Goal: Information Seeking & Learning: Learn about a topic

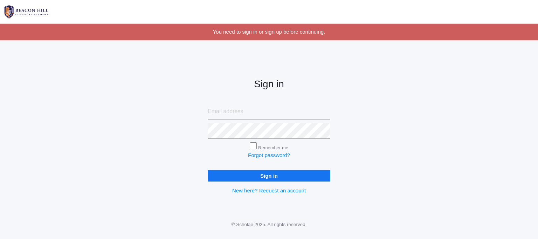
type input "mrskategregg@gmail.com"
click at [265, 174] on input "Sign in" at bounding box center [269, 176] width 123 height 12
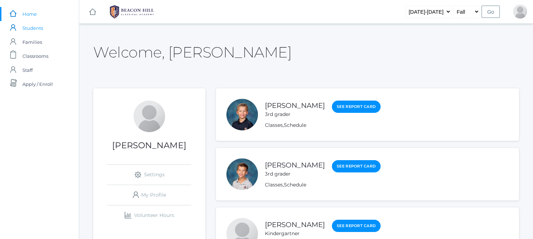
click at [31, 29] on span "Students" at bounding box center [32, 28] width 21 height 14
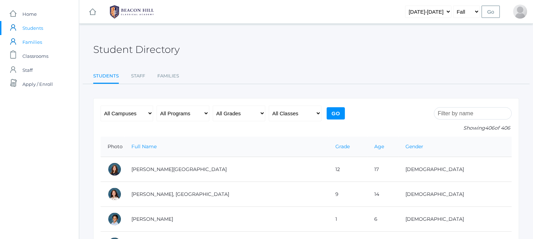
click at [31, 42] on span "Families" at bounding box center [32, 42] width 20 height 14
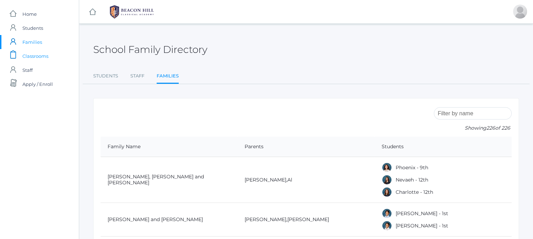
click at [31, 58] on span "Classrooms" at bounding box center [35, 56] width 26 height 14
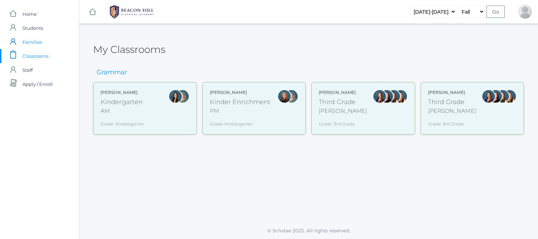
click at [38, 39] on span "Families" at bounding box center [32, 42] width 20 height 14
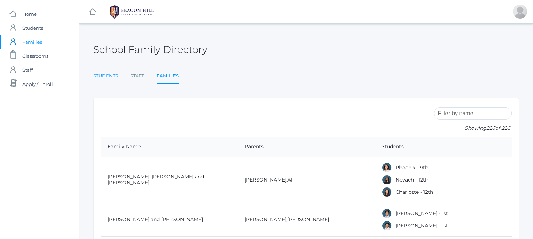
click at [112, 73] on link "Students" at bounding box center [105, 76] width 25 height 14
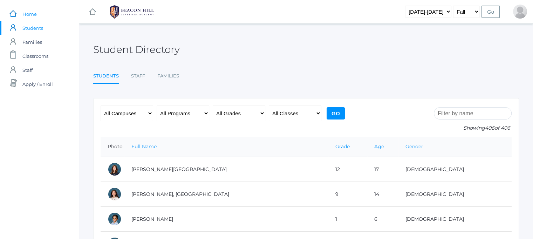
click at [34, 16] on span "Home" at bounding box center [29, 14] width 14 height 14
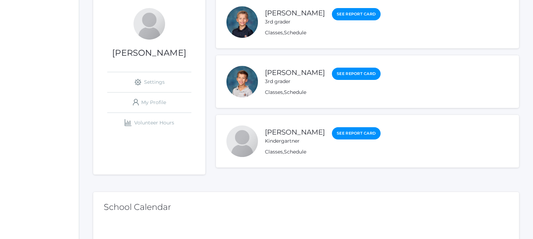
scroll to position [92, 0]
click at [157, 101] on link "icons/user/plain Created with Sketch. My Profile" at bounding box center [149, 103] width 84 height 20
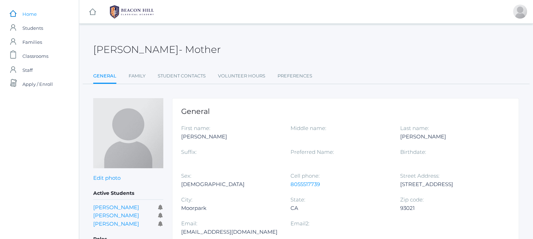
click at [30, 14] on span "Home" at bounding box center [29, 14] width 14 height 14
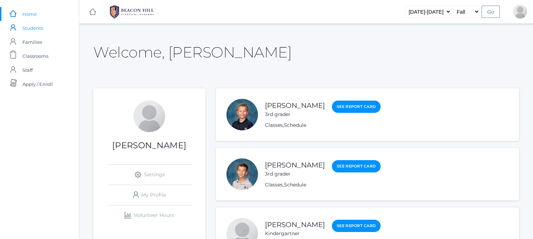
click at [34, 30] on span "Students" at bounding box center [32, 28] width 21 height 14
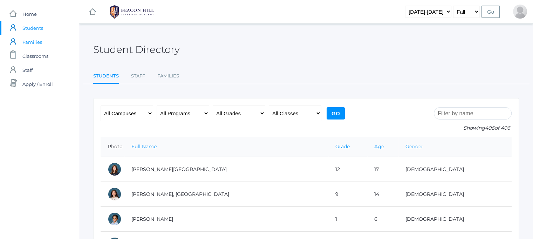
click at [33, 43] on span "Families" at bounding box center [32, 42] width 20 height 14
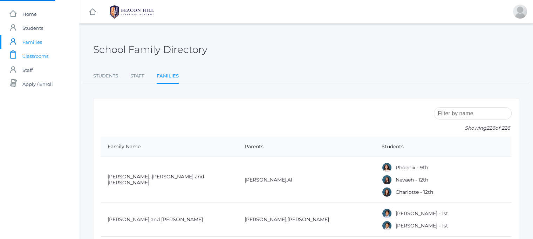
click at [35, 54] on span "Classrooms" at bounding box center [35, 56] width 26 height 14
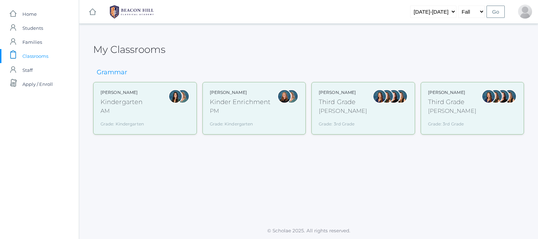
click at [133, 98] on div "Kindergarten" at bounding box center [122, 101] width 43 height 9
click at [360, 109] on div "Lori Webster Third Grade Webster Grade: 3rd Grade 03LA" at bounding box center [363, 108] width 89 height 38
click at [131, 103] on div "Kindergarten" at bounding box center [122, 101] width 43 height 9
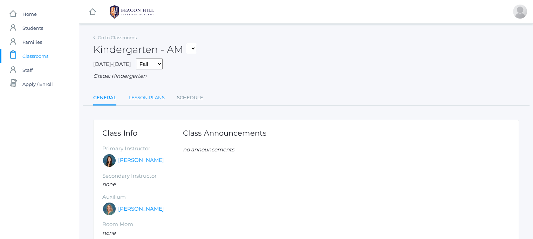
click at [146, 101] on link "Lesson Plans" at bounding box center [147, 98] width 36 height 14
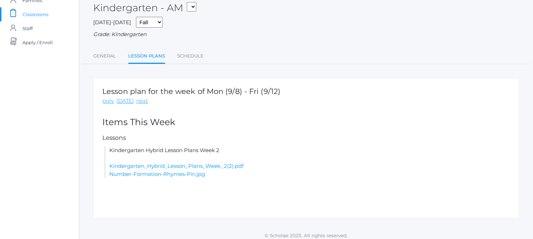
scroll to position [47, 0]
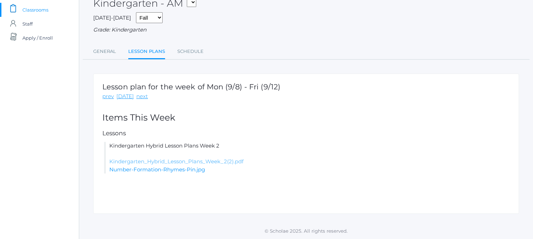
click at [205, 159] on link "Kindergarten_Hybrid_Lesson_Plans_Week_2(2).pdf" at bounding box center [176, 161] width 134 height 7
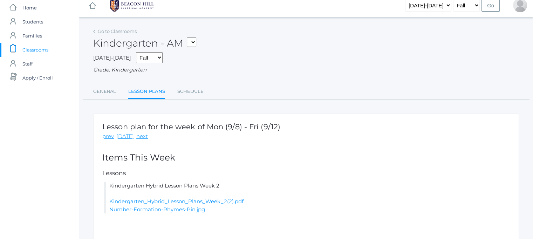
scroll to position [0, 0]
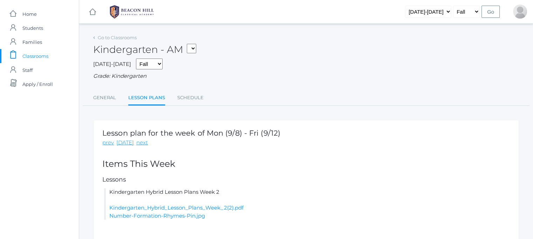
click at [94, 37] on icon at bounding box center [94, 37] width 2 height 3
click at [94, 36] on div "Go to Classrooms" at bounding box center [114, 37] width 43 height 7
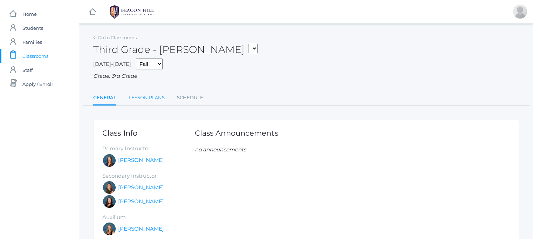
click at [155, 97] on link "Lesson Plans" at bounding box center [147, 98] width 36 height 14
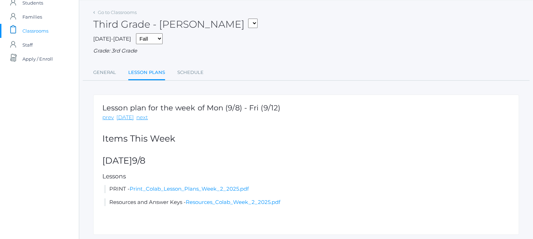
scroll to position [47, 0]
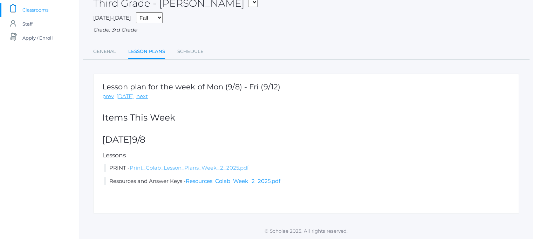
click at [226, 165] on link "Print_Colab_Lesson_Plans_Week_2_2025.pdf" at bounding box center [189, 167] width 119 height 7
click at [232, 180] on link "Resources_Colab_Week_2_2025.pdf" at bounding box center [233, 181] width 95 height 7
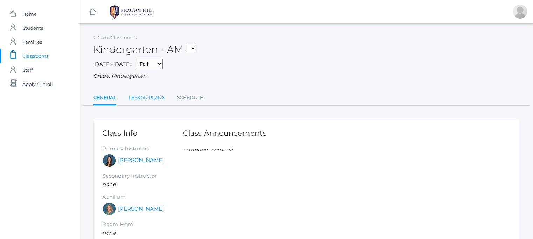
click at [155, 99] on link "Lesson Plans" at bounding box center [147, 98] width 36 height 14
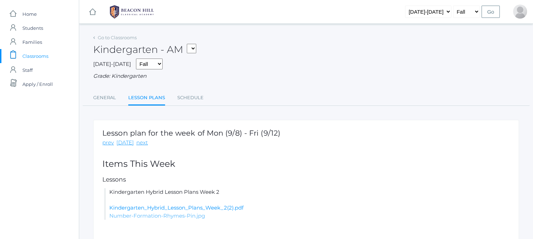
click at [180, 216] on link "Number-Formation-Rhymes-Pin.jpg" at bounding box center [157, 215] width 96 height 7
